Goal: Consume media (video, audio)

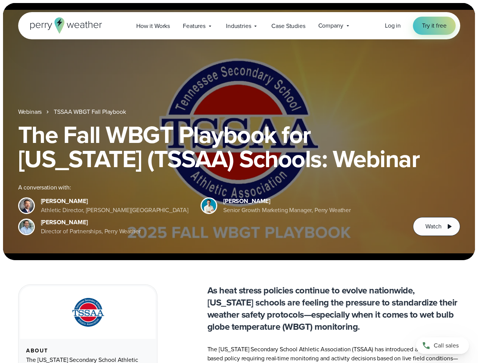
click at [239, 182] on div "The Fall WBGT Playbook for [US_STATE] (TSSAA) Schools: Webinar A conversation w…" at bounding box center [239, 180] width 442 height 114
click at [239, 26] on span "Industries" at bounding box center [238, 26] width 25 height 9
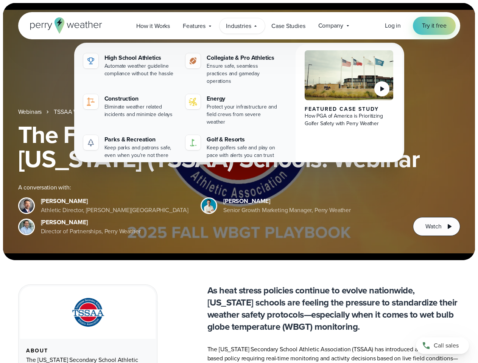
click at [239, 132] on h1 "The Fall WBGT Playbook for [US_STATE] (TSSAA) Schools: Webinar" at bounding box center [239, 147] width 442 height 48
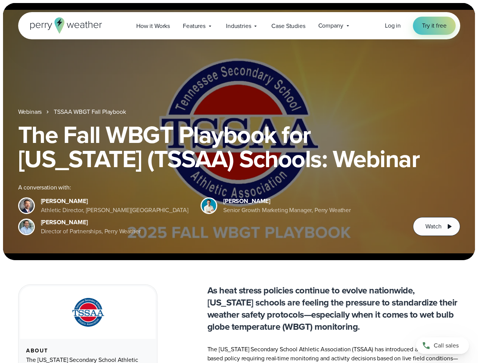
click at [90, 112] on link "TSSAA WBGT Fall Playbook" at bounding box center [90, 111] width 72 height 9
click at [436, 227] on span "Watch" at bounding box center [433, 226] width 16 height 9
